Goal: Transaction & Acquisition: Book appointment/travel/reservation

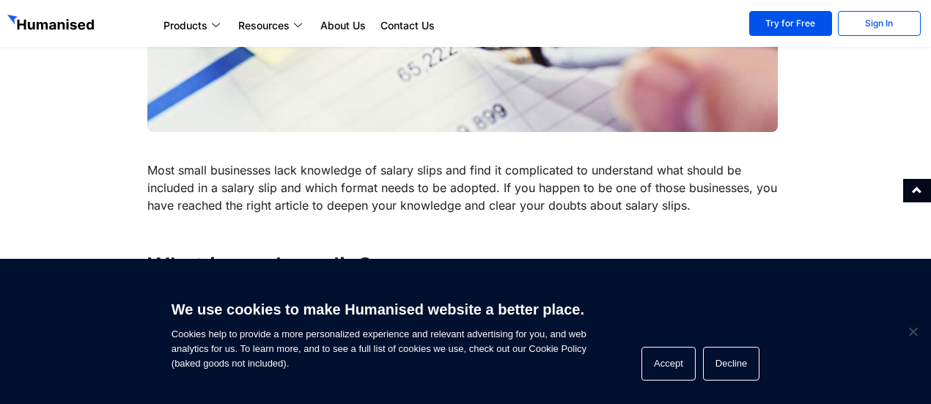
scroll to position [452, 0]
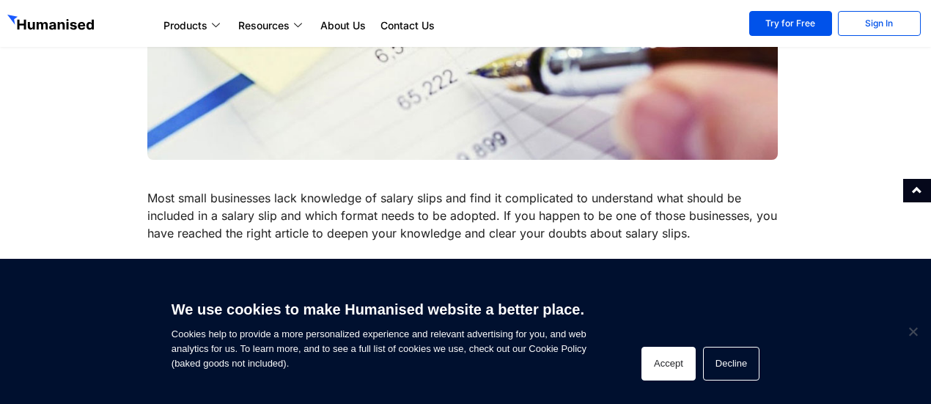
click at [678, 354] on button "Accept" at bounding box center [669, 364] width 54 height 34
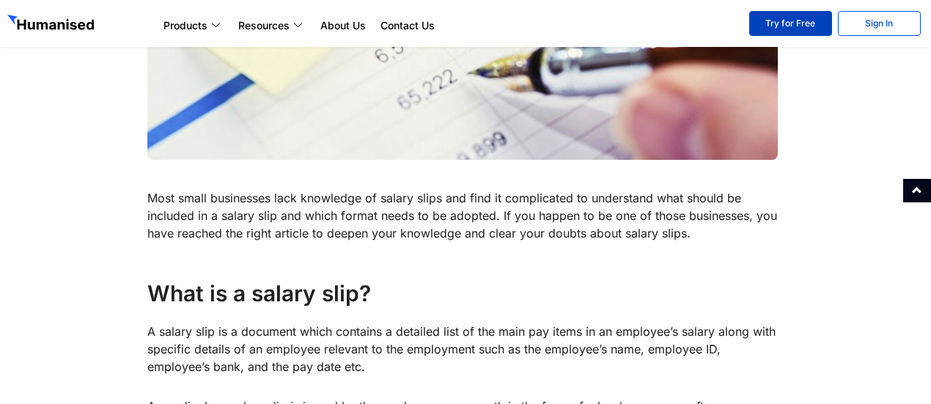
click at [798, 27] on link "Try for Free" at bounding box center [790, 23] width 83 height 25
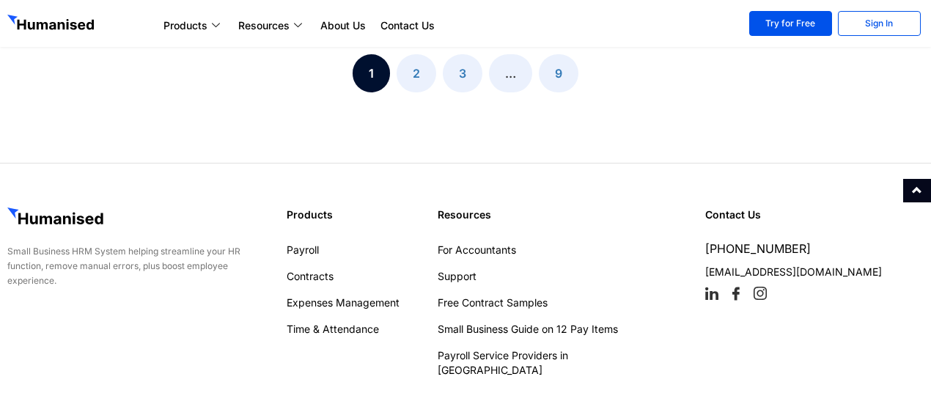
scroll to position [1961, 0]
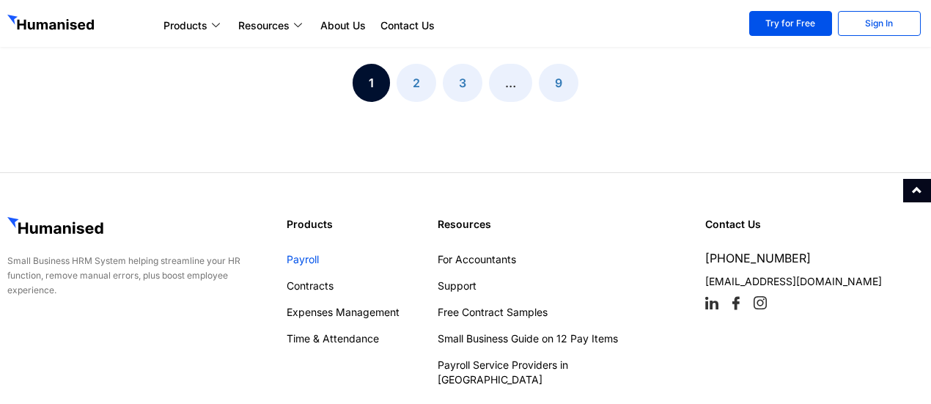
click at [311, 267] on link "Payroll" at bounding box center [355, 259] width 136 height 15
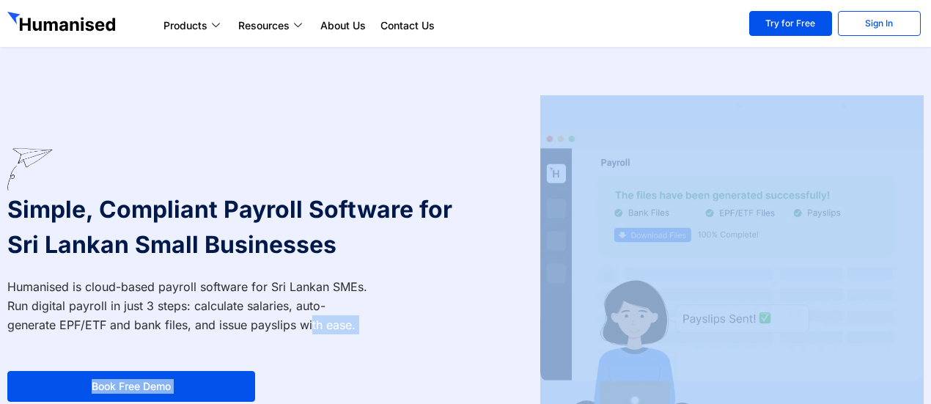
drag, startPoint x: 0, startPoint y: 0, endPoint x: 761, endPoint y: 193, distance: 785.1
click at [761, 193] on div "Simple, Compliant Payroll Software for Sri Lankan Small Businesses Humanised is…" at bounding box center [465, 275] width 931 height 374
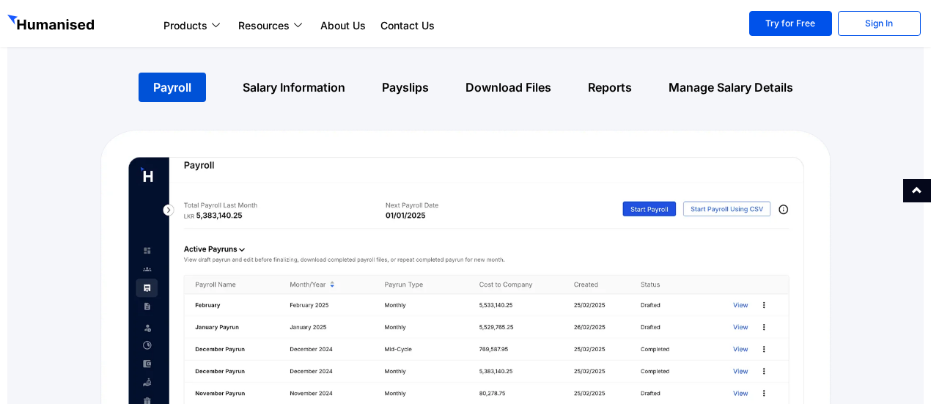
scroll to position [1044, 0]
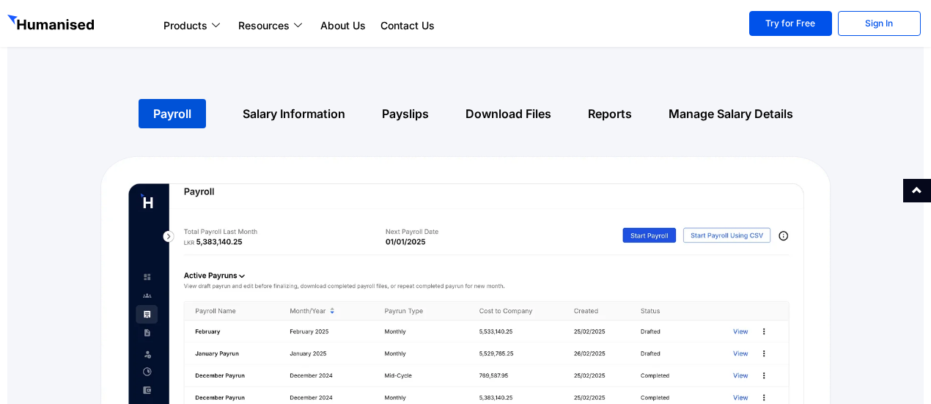
click at [421, 106] on link "Payslips" at bounding box center [405, 113] width 47 height 15
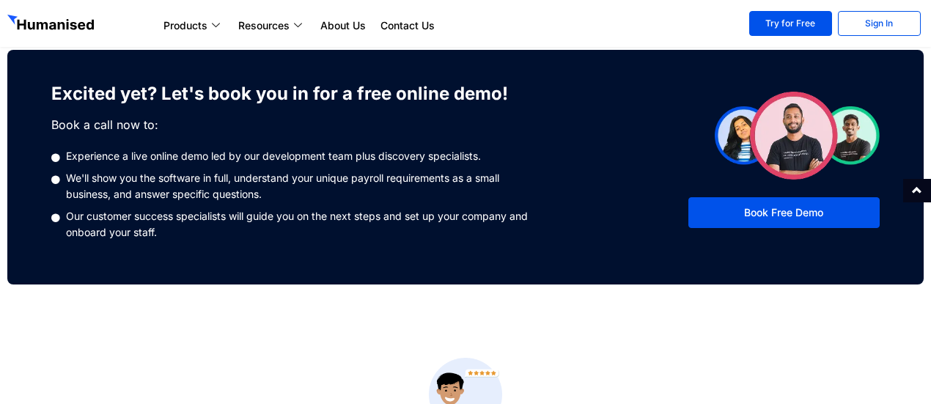
scroll to position [1831, 0]
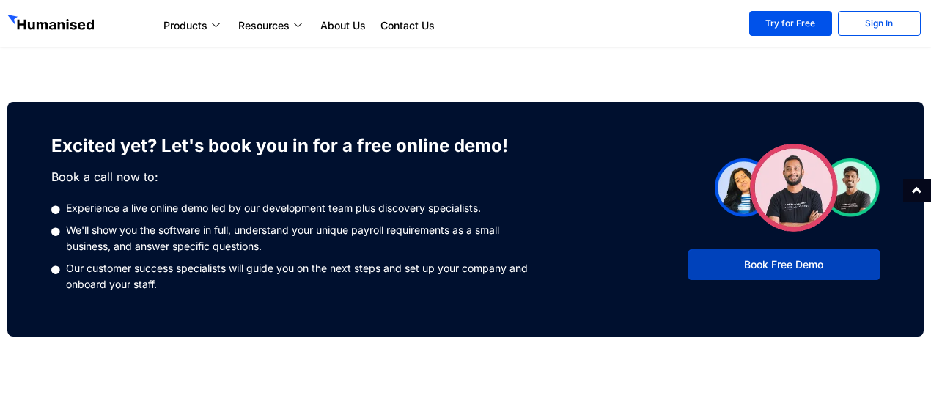
click at [829, 249] on link "Book Free Demo" at bounding box center [783, 264] width 191 height 31
